Goal: Use online tool/utility

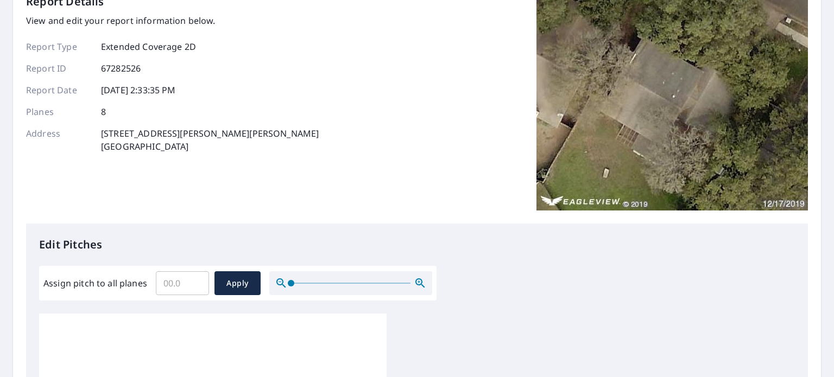
scroll to position [217, 0]
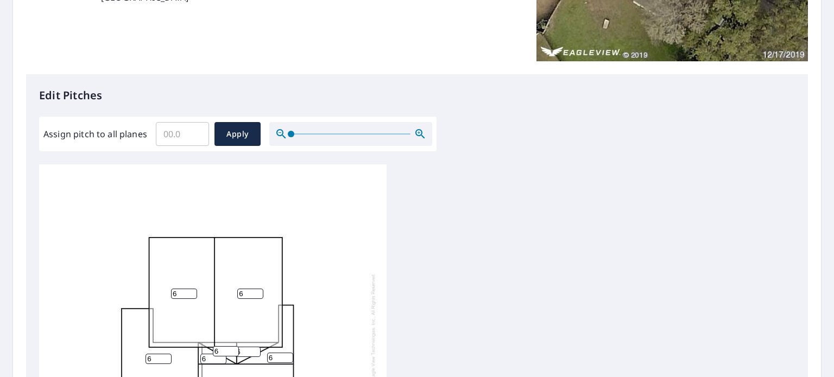
click at [154, 135] on div "Assign pitch to all planes ​ Apply" at bounding box center [237, 134] width 389 height 24
click at [230, 134] on span "Apply" at bounding box center [237, 135] width 29 height 14
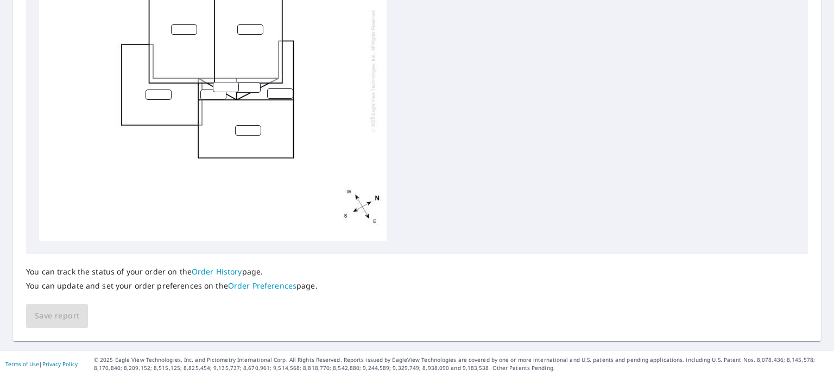
scroll to position [265, 0]
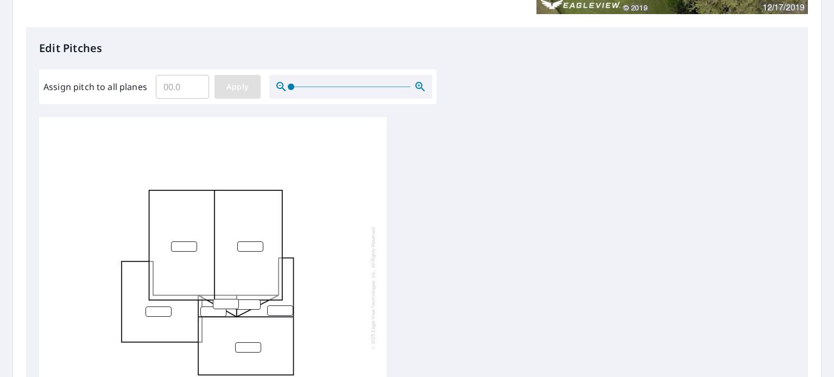
click at [228, 87] on span "Apply" at bounding box center [237, 87] width 29 height 14
click at [177, 248] on input "number" at bounding box center [184, 247] width 26 height 10
type input "6"
click at [182, 80] on input "Assign pitch to all planes" at bounding box center [182, 87] width 53 height 30
type input "6"
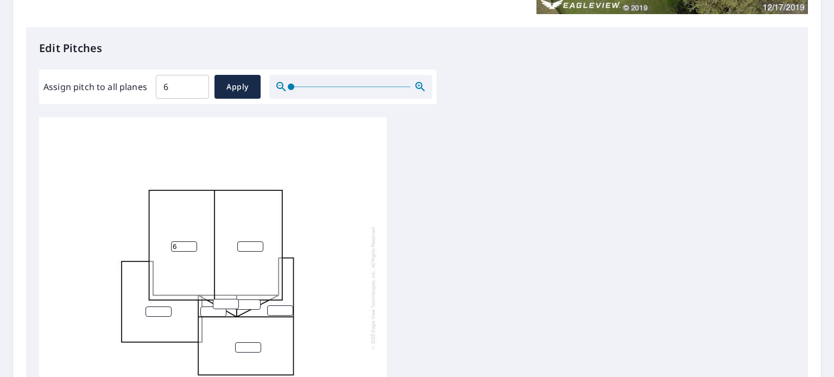
drag, startPoint x: 182, startPoint y: 253, endPoint x: 170, endPoint y: 252, distance: 12.5
click at [170, 252] on div "6" at bounding box center [213, 287] width 348 height 341
drag, startPoint x: 176, startPoint y: 248, endPoint x: 129, endPoint y: 251, distance: 46.9
click at [149, 251] on div "6" at bounding box center [213, 287] width 348 height 341
click at [241, 89] on span "Apply" at bounding box center [237, 87] width 29 height 14
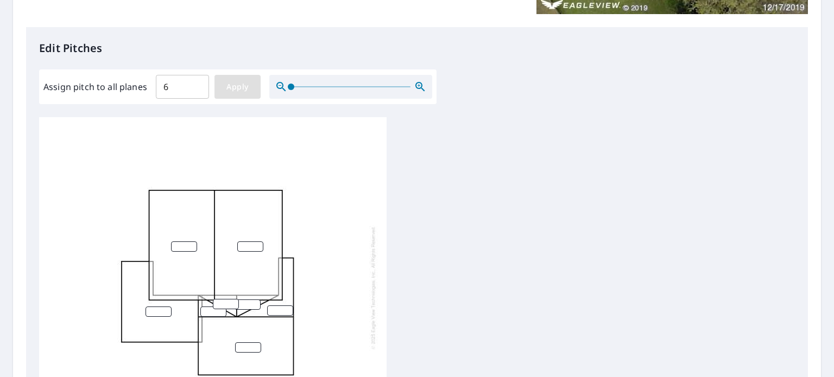
type input "6"
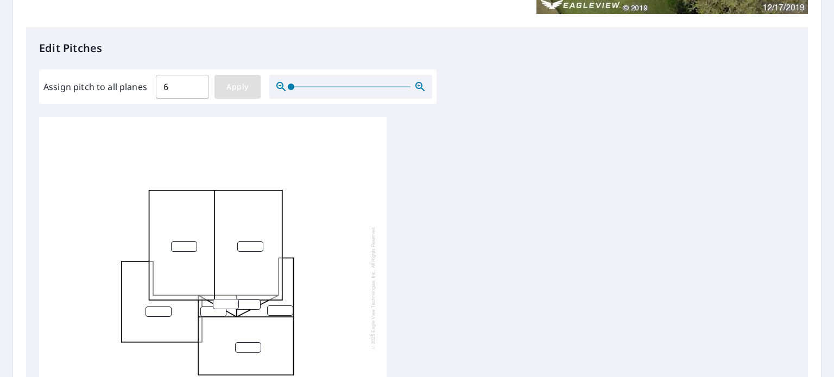
type input "6"
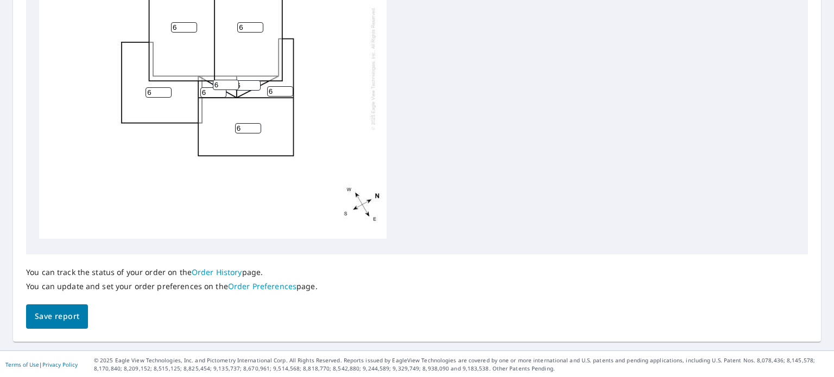
scroll to position [482, 0]
click at [68, 318] on span "Save report" at bounding box center [57, 317] width 45 height 14
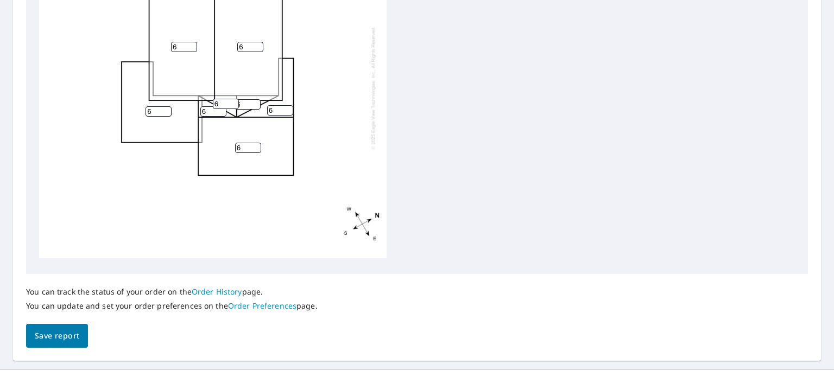
scroll to position [521, 0]
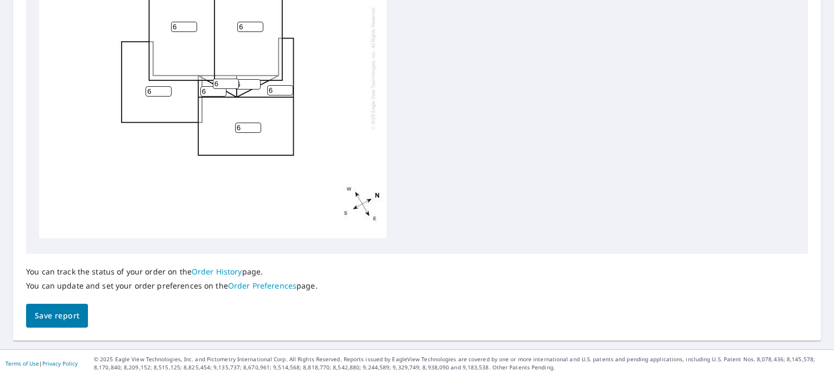
click at [72, 311] on span "Save report" at bounding box center [57, 317] width 45 height 14
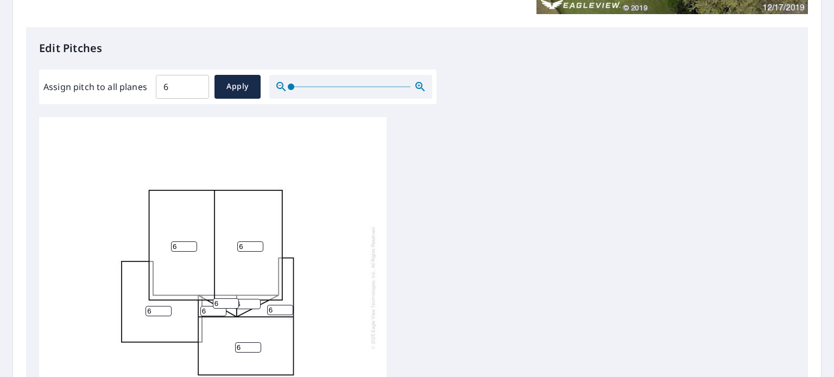
scroll to position [33, 0]
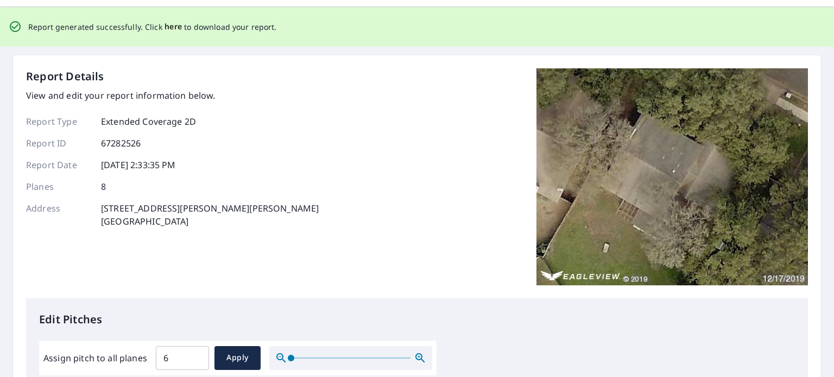
click at [165, 27] on span "here" at bounding box center [174, 27] width 18 height 14
